Goal: Find specific page/section: Find specific page/section

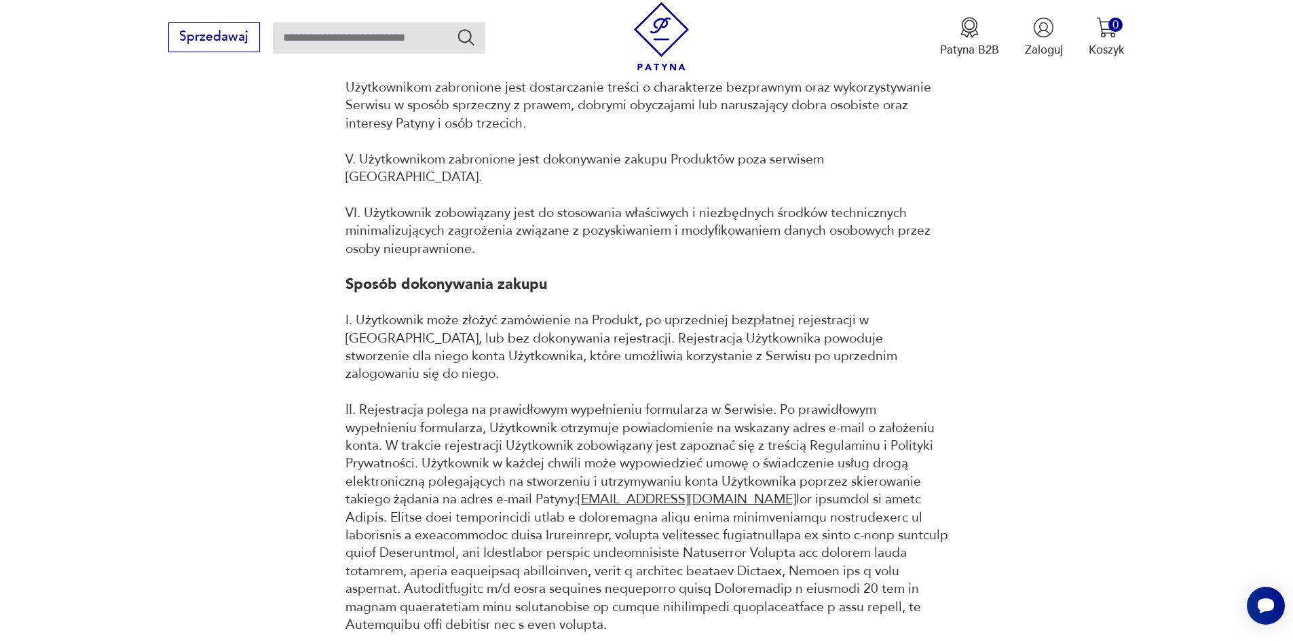
scroll to position [1561, 0]
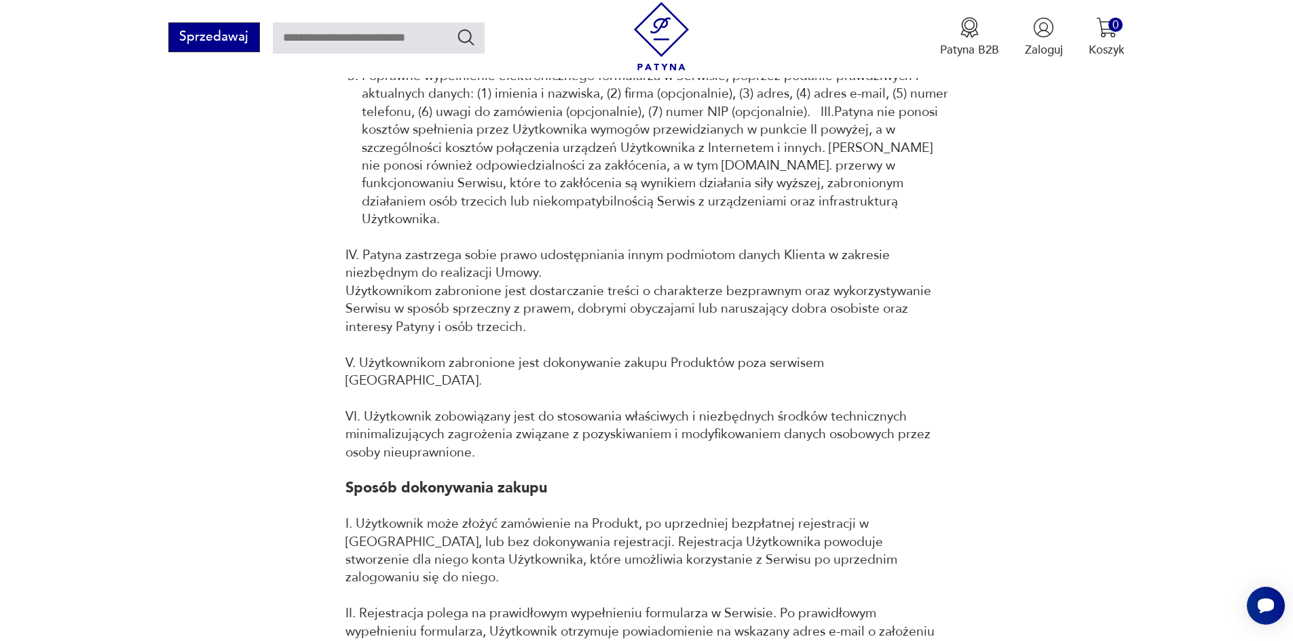
click at [223, 32] on button "Sprzedawaj" at bounding box center [214, 37] width 92 height 30
